Goal: Information Seeking & Learning: Learn about a topic

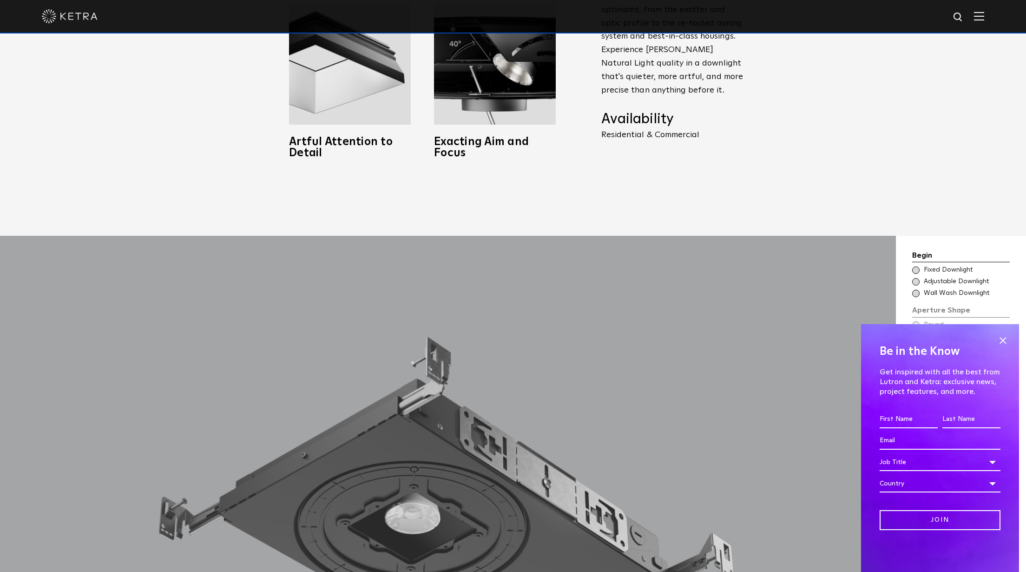
scroll to position [976, 0]
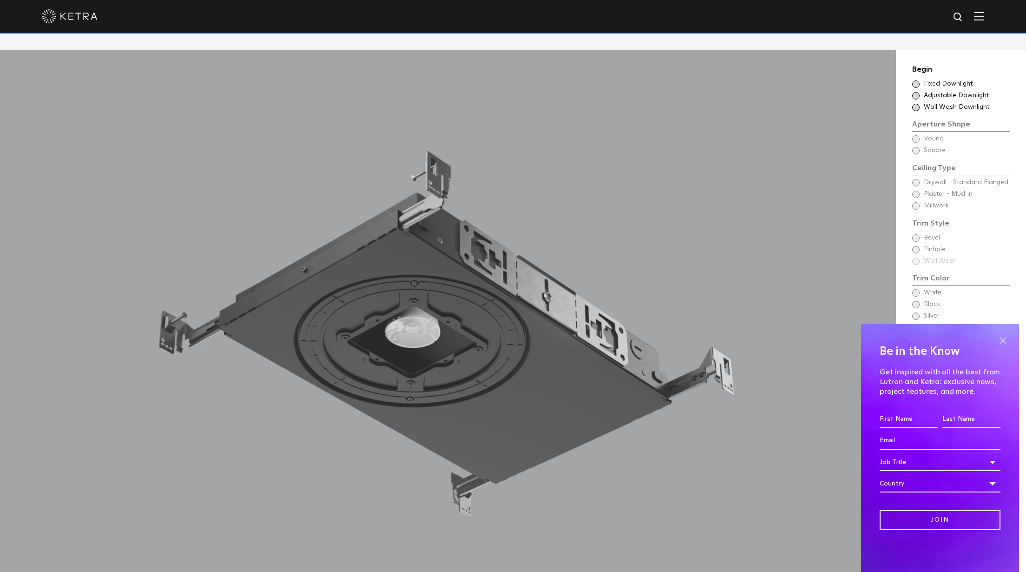
click at [1003, 339] on span at bounding box center [1003, 340] width 14 height 14
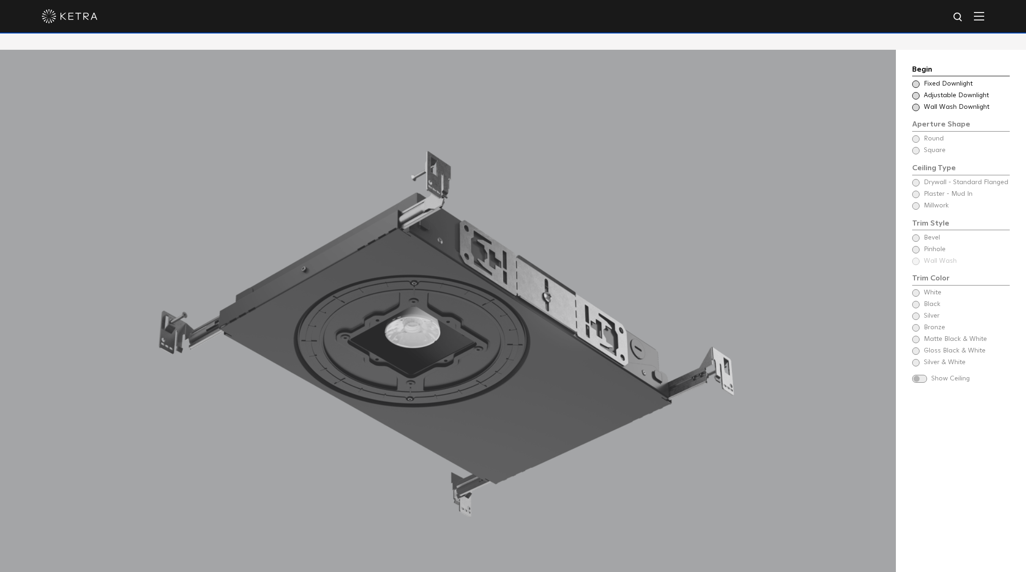
drag, startPoint x: 741, startPoint y: 269, endPoint x: 732, endPoint y: 234, distance: 35.8
click at [732, 234] on div at bounding box center [448, 347] width 896 height 595
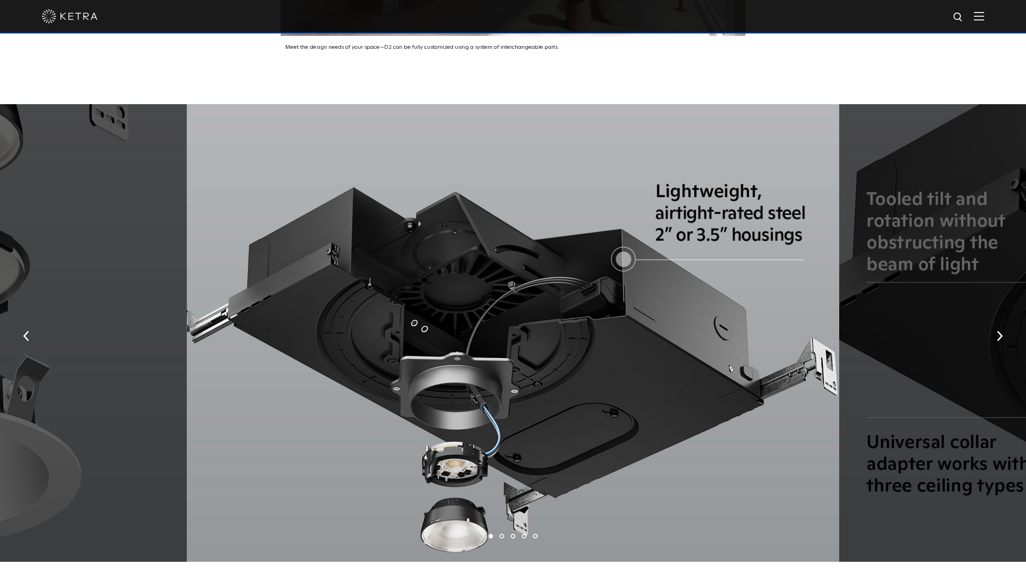
scroll to position [1952, 0]
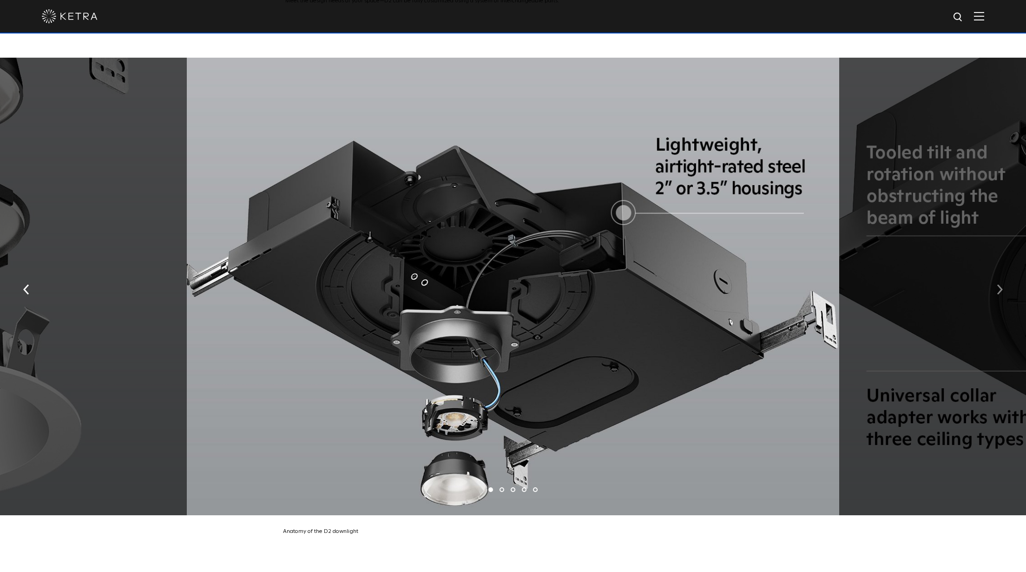
click at [998, 284] on img "button" at bounding box center [1000, 289] width 6 height 10
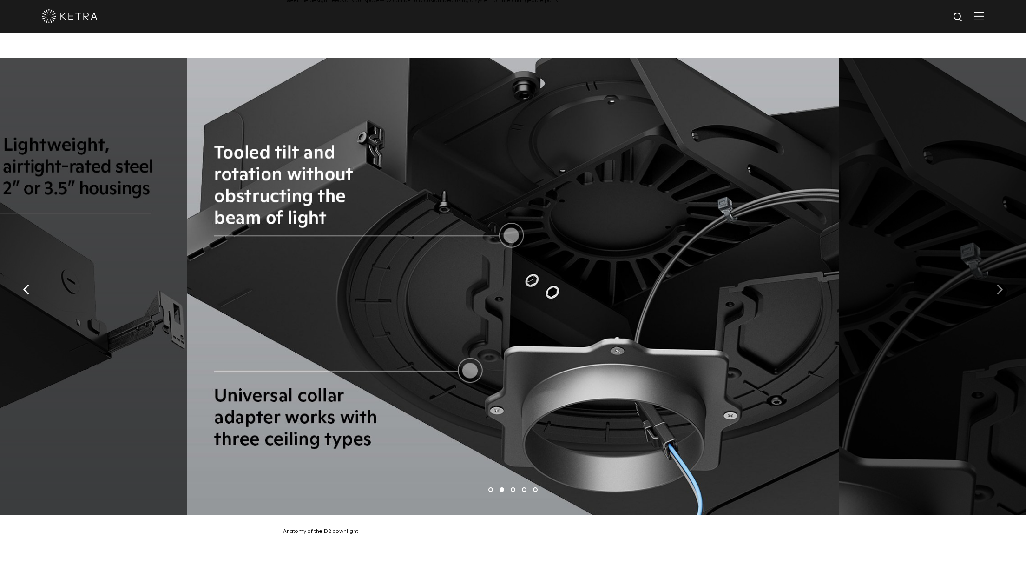
click at [998, 284] on img "button" at bounding box center [1000, 289] width 6 height 10
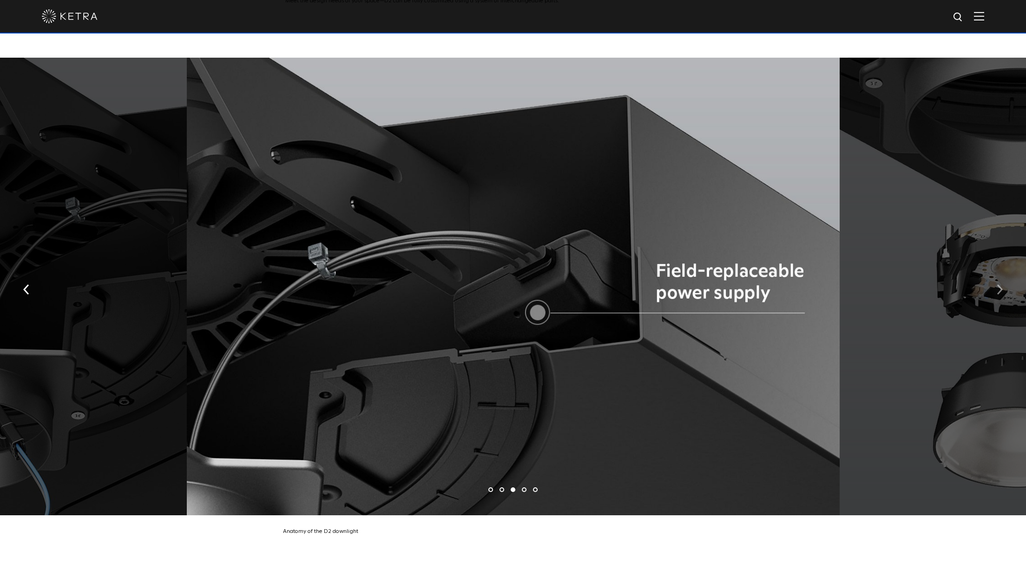
click at [998, 284] on img "button" at bounding box center [1000, 289] width 6 height 10
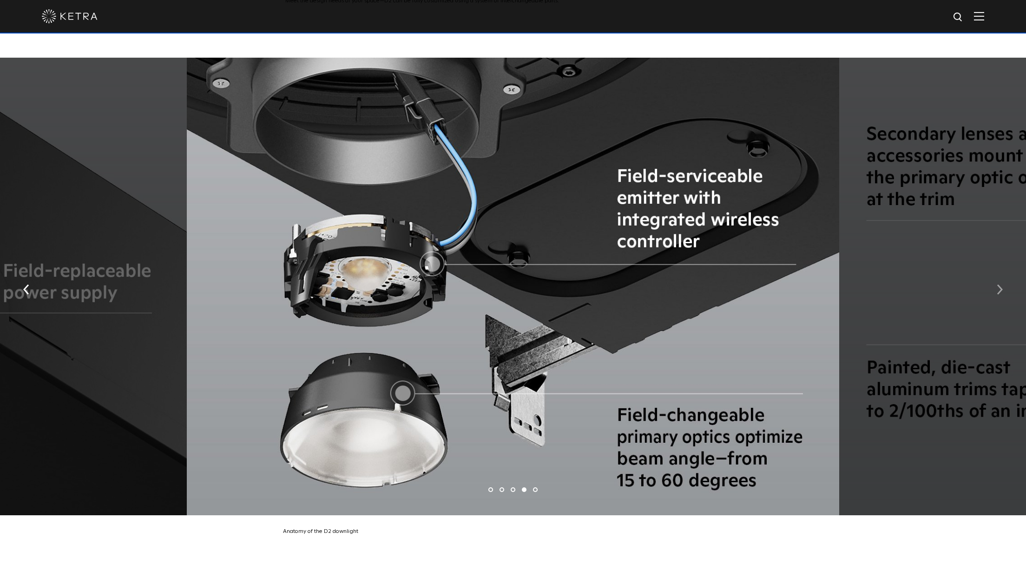
click at [998, 284] on img "button" at bounding box center [1000, 289] width 6 height 10
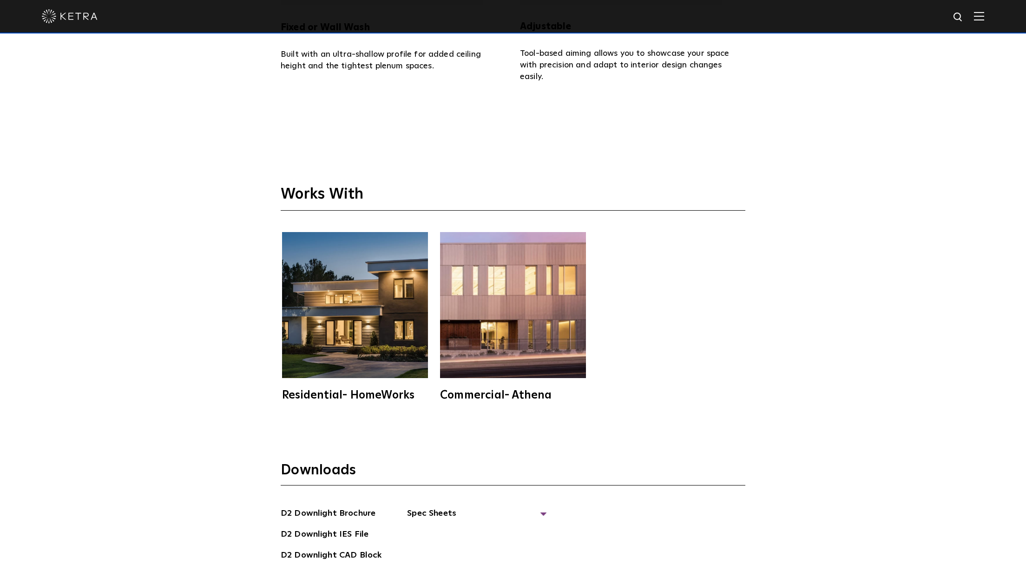
scroll to position [2835, 0]
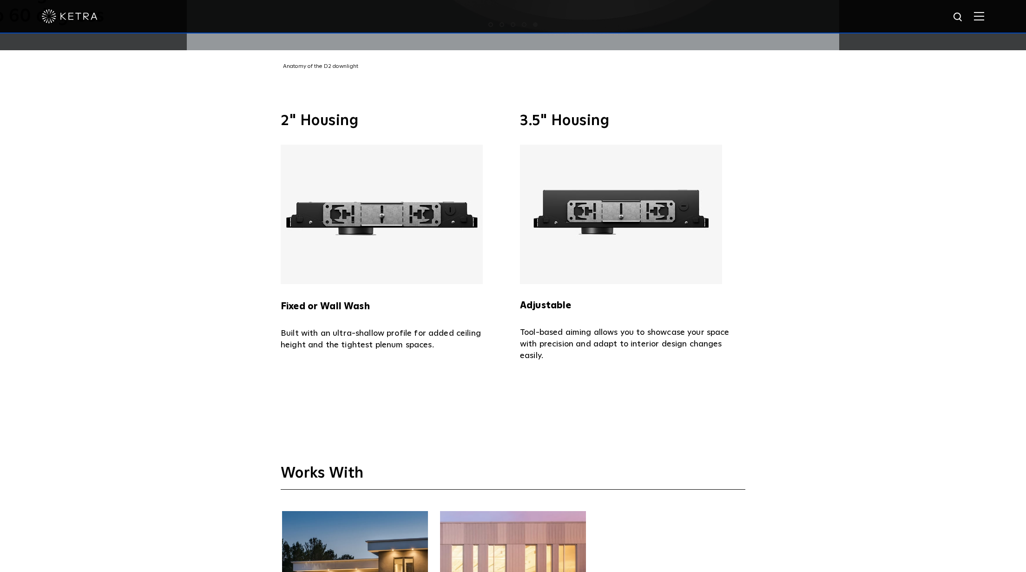
drag, startPoint x: 688, startPoint y: 280, endPoint x: 806, endPoint y: 182, distance: 154.1
click at [806, 182] on div "2" Housing Fixed or Wall Wash Built with an ultra-shallow profile for added cei…" at bounding box center [513, 238] width 1026 height 332
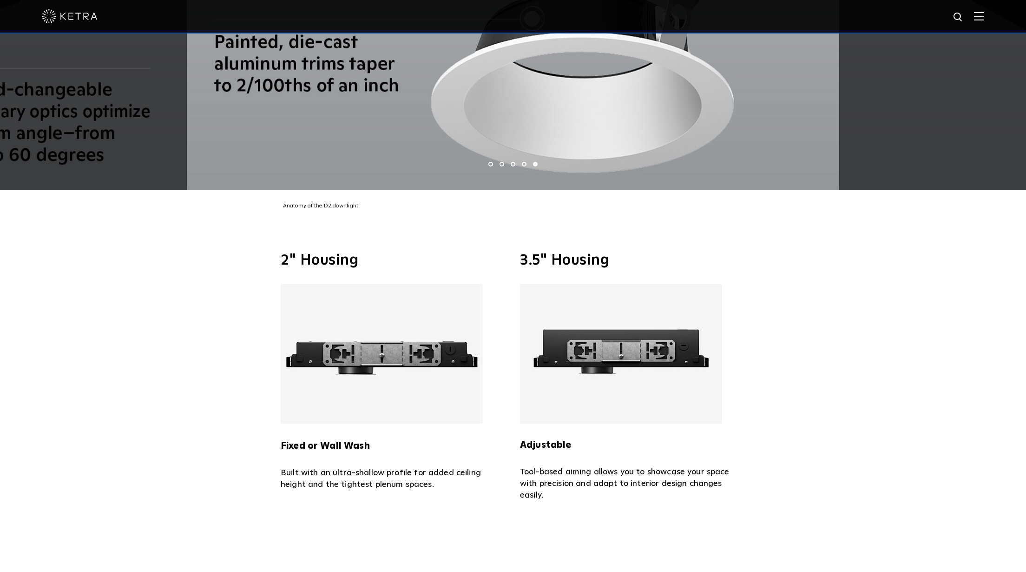
click at [693, 382] on img at bounding box center [621, 353] width 202 height 139
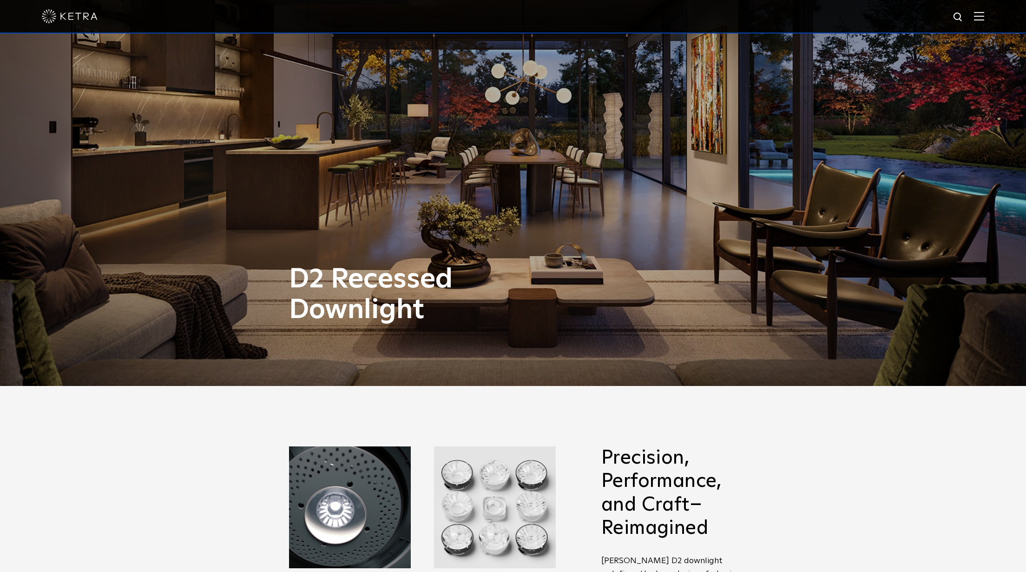
scroll to position [0, 0]
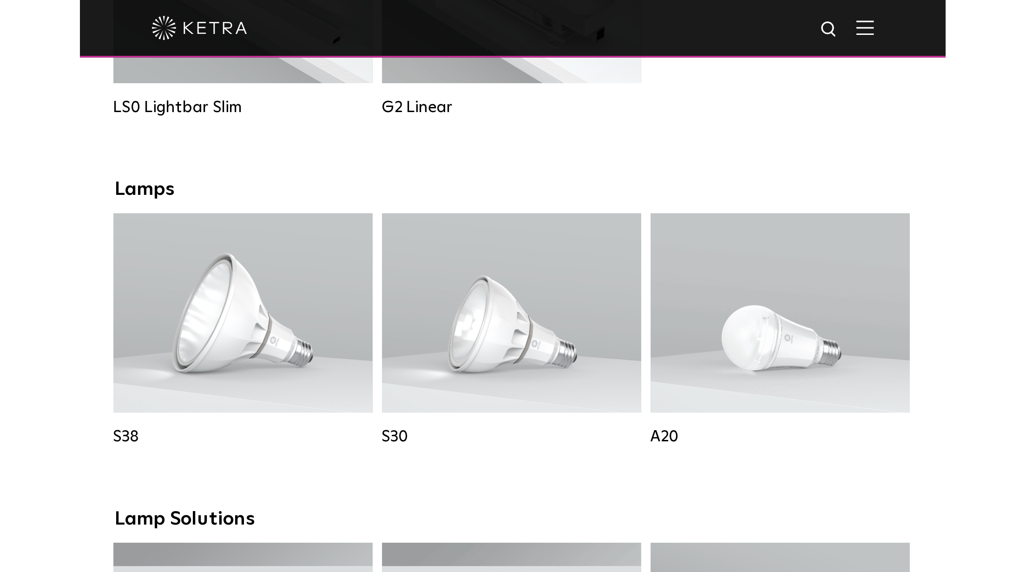
scroll to position [604, 0]
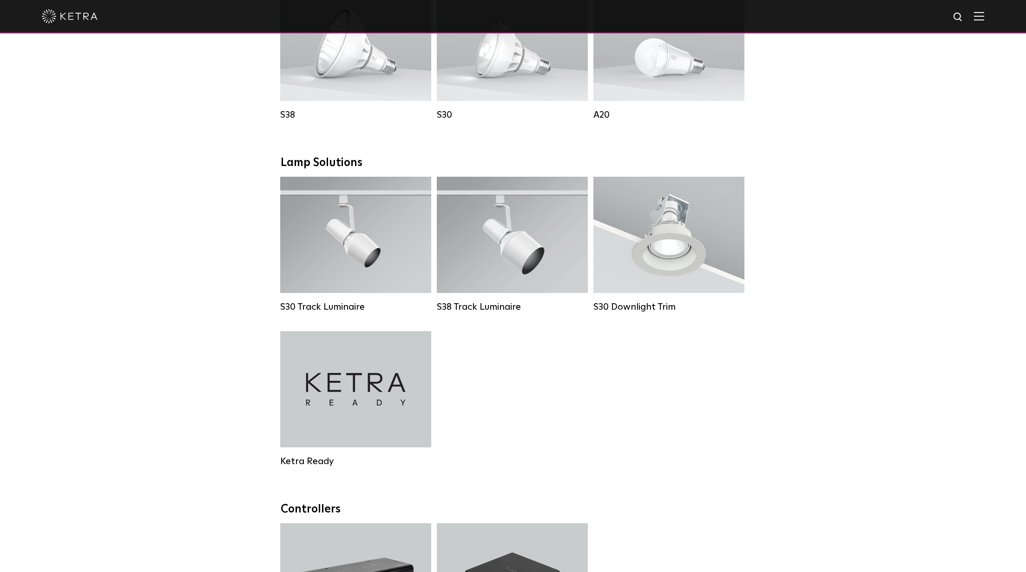
click at [504, 333] on div "Downlights D2 Downlight Family Lumen Output: 1200 Colors: White / Black / Gloss…" at bounding box center [513, 243] width 1026 height 1326
